Goal: Find contact information: Find contact information

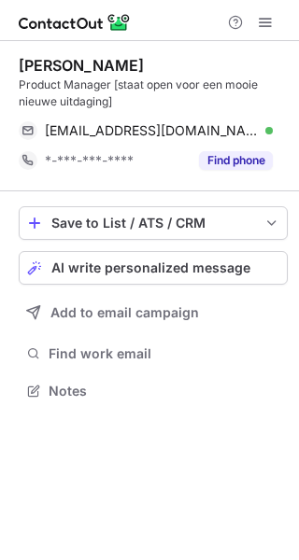
scroll to position [378, 299]
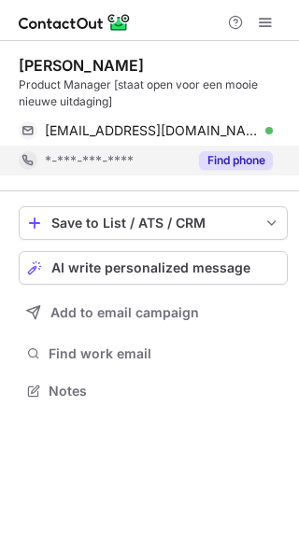
click at [240, 163] on button "Find phone" at bounding box center [236, 160] width 74 height 19
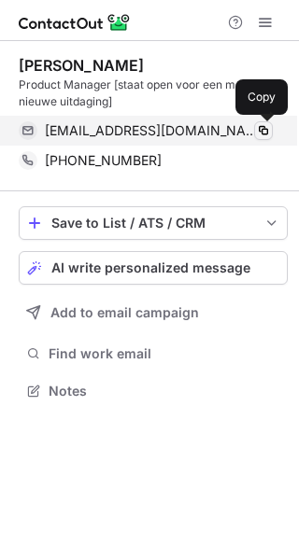
click at [265, 125] on span at bounding box center [263, 130] width 15 height 15
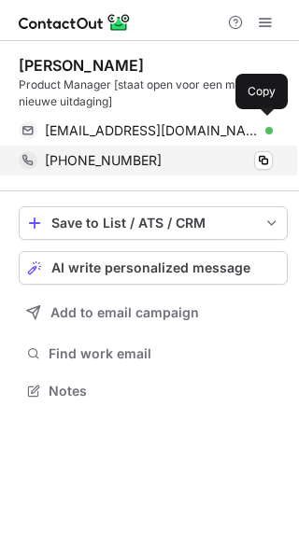
scroll to position [378, 299]
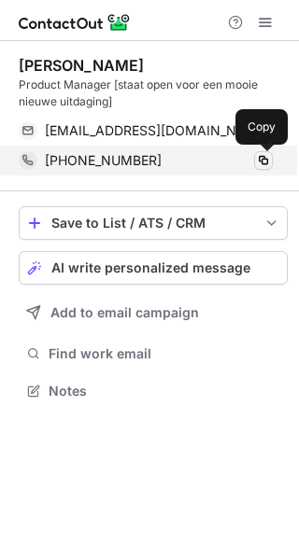
click at [267, 158] on span at bounding box center [263, 160] width 15 height 15
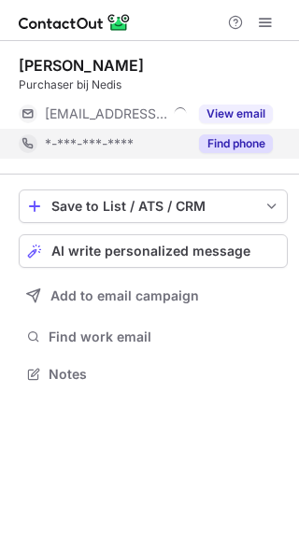
scroll to position [361, 299]
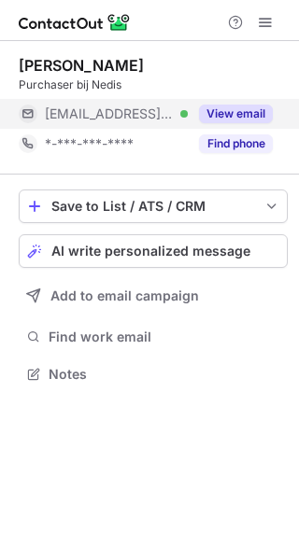
click at [229, 116] on button "View email" at bounding box center [236, 114] width 74 height 19
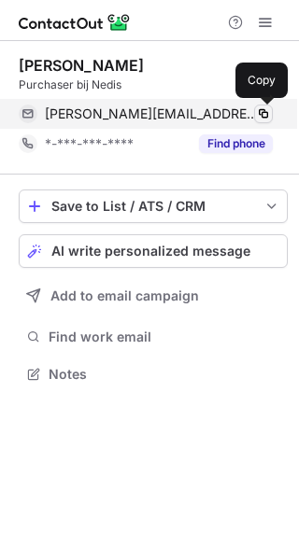
click at [263, 112] on span at bounding box center [263, 113] width 15 height 15
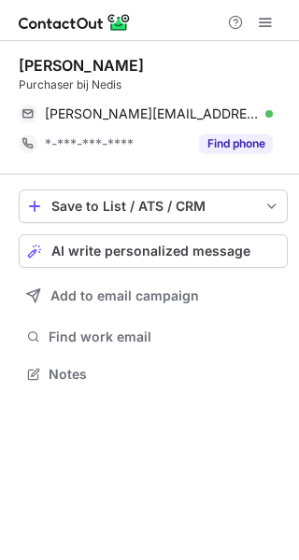
scroll to position [361, 299]
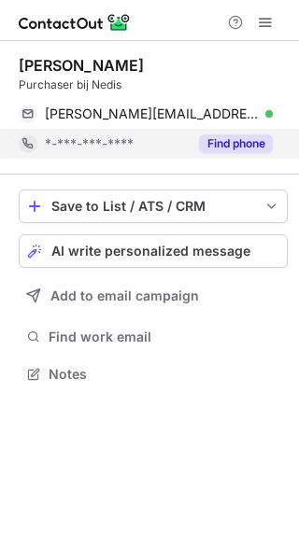
click at [235, 140] on button "Find phone" at bounding box center [236, 143] width 74 height 19
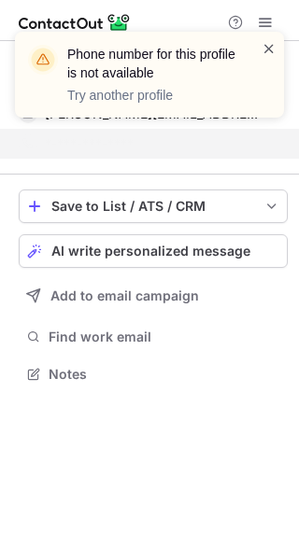
click at [271, 53] on span at bounding box center [268, 48] width 15 height 19
